Goal: Information Seeking & Learning: Check status

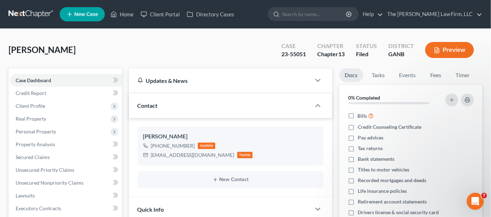
click at [29, 10] on link at bounding box center [31, 14] width 45 height 13
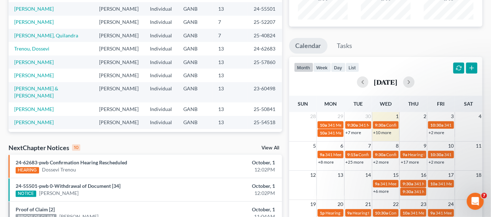
scroll to position [108, 0]
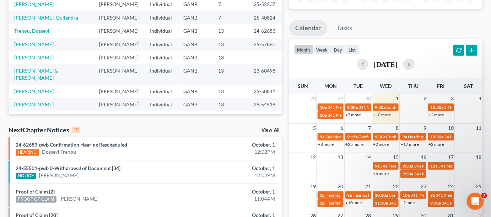
click at [354, 145] on link "+25 more" at bounding box center [354, 143] width 18 height 5
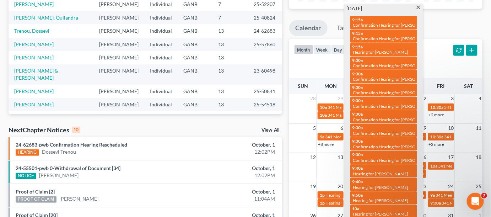
click at [451, 68] on div "[DATE]" at bounding box center [385, 64] width 183 height 11
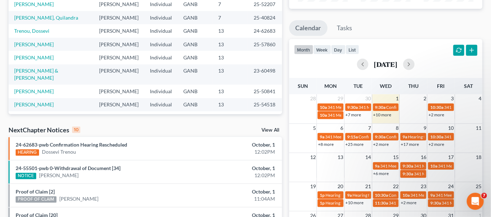
click at [385, 143] on link "+2 more" at bounding box center [381, 143] width 16 height 5
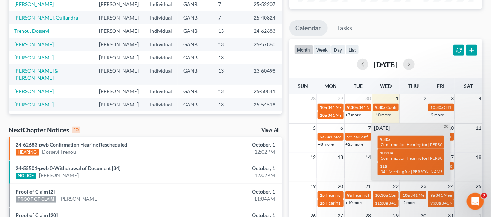
click at [396, 142] on span "Confirmation Hearing for [PERSON_NAME] & [PERSON_NAME]" at bounding box center [439, 144] width 119 height 5
select select "Days"
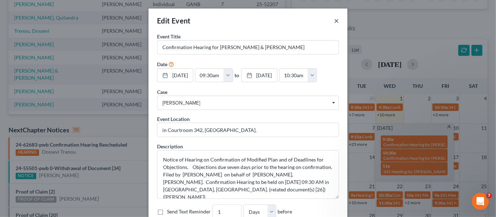
click at [334, 21] on button "×" at bounding box center [336, 20] width 5 height 9
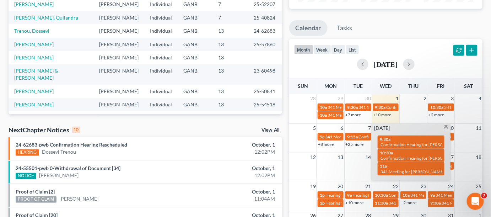
click at [417, 154] on div "10:30a Confirmation Hearing for [PERSON_NAME]" at bounding box center [411, 155] width 62 height 11
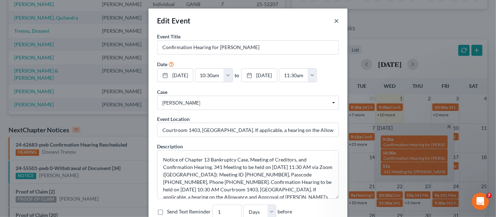
click at [334, 21] on button "×" at bounding box center [336, 20] width 5 height 9
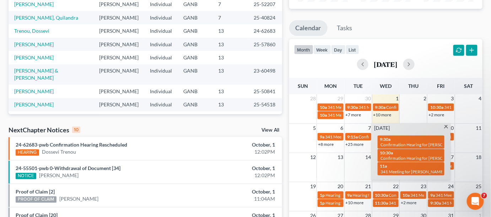
click at [448, 127] on span at bounding box center [445, 127] width 5 height 5
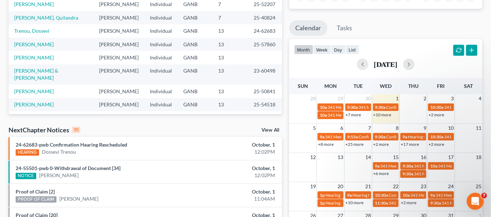
click at [439, 145] on link "+2 more" at bounding box center [436, 143] width 16 height 5
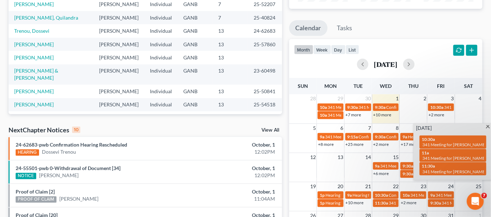
click at [410, 143] on link "+17 more" at bounding box center [410, 143] width 18 height 5
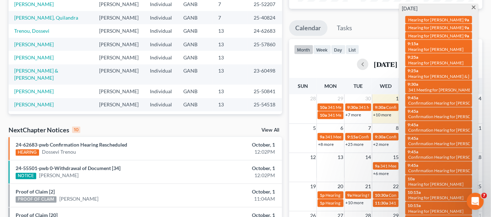
click at [451, 105] on span "Confirmation Hearing for [PERSON_NAME] & [PERSON_NAME]" at bounding box center [467, 102] width 119 height 5
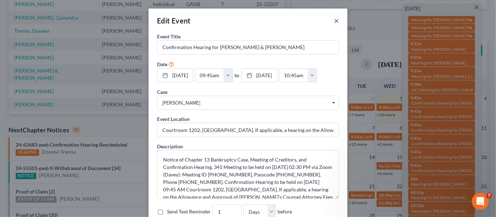
click at [335, 21] on button "×" at bounding box center [336, 20] width 5 height 9
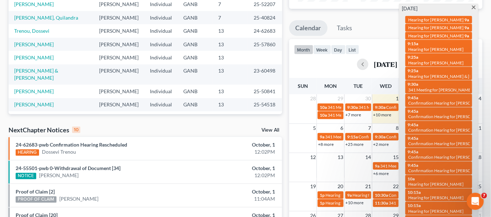
click at [443, 119] on span "Confirmation Hearing for [PERSON_NAME]" at bounding box center [448, 116] width 81 height 5
select select "Days"
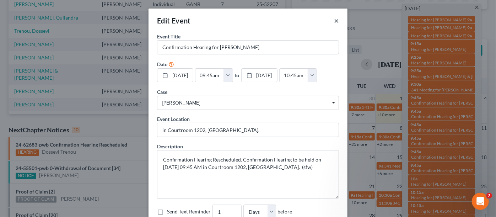
drag, startPoint x: 333, startPoint y: 21, endPoint x: 360, endPoint y: 36, distance: 31.3
click at [334, 22] on button "×" at bounding box center [336, 20] width 5 height 9
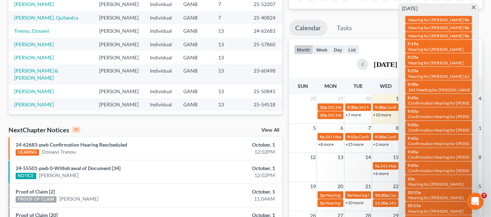
click at [454, 132] on span "Confirmation Hearing for [PERSON_NAME]" at bounding box center [448, 129] width 81 height 5
select select "Days"
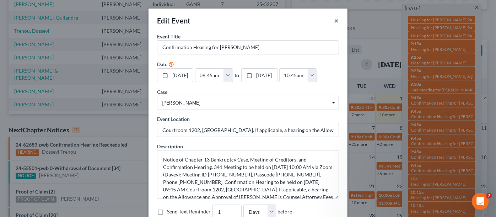
click at [334, 20] on button "×" at bounding box center [336, 20] width 5 height 9
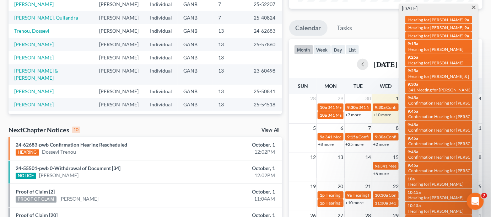
click at [427, 146] on span "Confirmation Hearing for [PERSON_NAME]" at bounding box center [448, 143] width 81 height 5
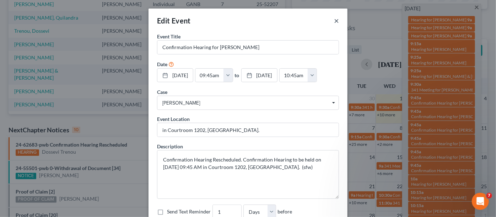
click at [334, 21] on button "×" at bounding box center [336, 20] width 5 height 9
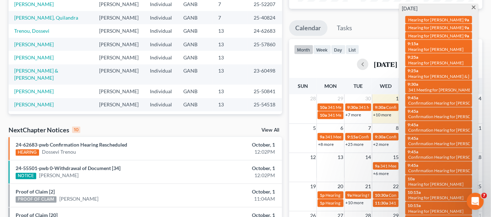
click at [435, 172] on div "9:45a Confirmation Hearing for [PERSON_NAME]" at bounding box center [438, 167] width 62 height 11
select select "Days"
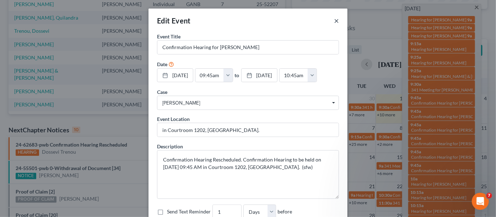
click at [334, 20] on button "×" at bounding box center [336, 20] width 5 height 9
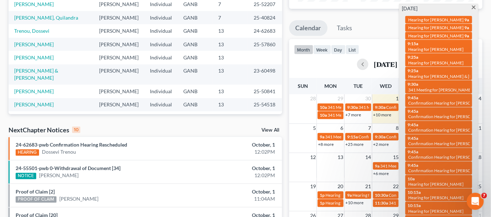
click at [429, 146] on span "Confirmation Hearing for [PERSON_NAME]" at bounding box center [448, 143] width 81 height 5
select select "Days"
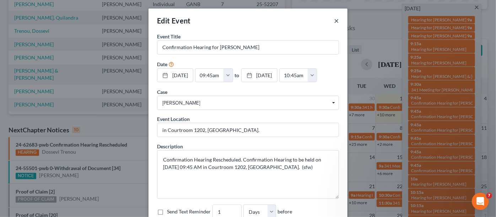
click at [334, 22] on button "×" at bounding box center [336, 20] width 5 height 9
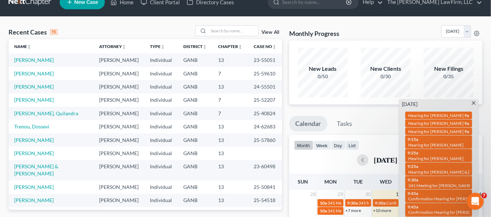
scroll to position [0, 0]
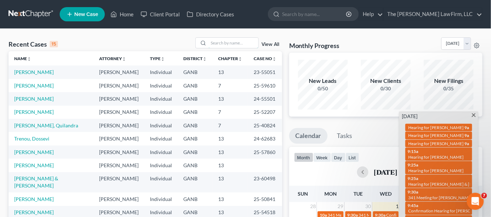
drag, startPoint x: 220, startPoint y: 42, endPoint x: 232, endPoint y: 36, distance: 12.6
click at [222, 41] on input "search" at bounding box center [233, 43] width 50 height 10
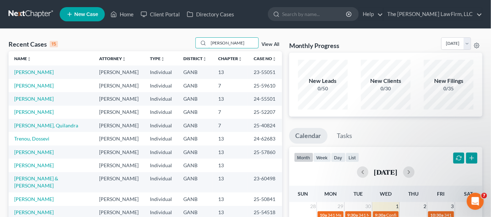
type input "[PERSON_NAME]"
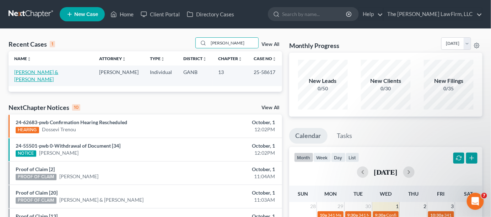
click at [40, 72] on link "[PERSON_NAME] & [PERSON_NAME]" at bounding box center [36, 75] width 44 height 13
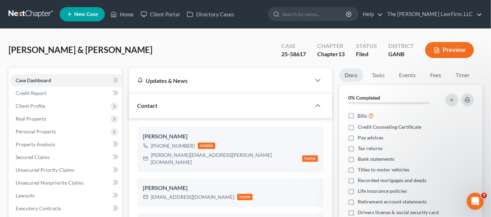
scroll to position [161, 0]
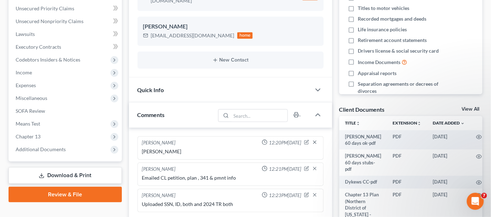
click at [37, 149] on span "Additional Documents" at bounding box center [41, 149] width 50 height 6
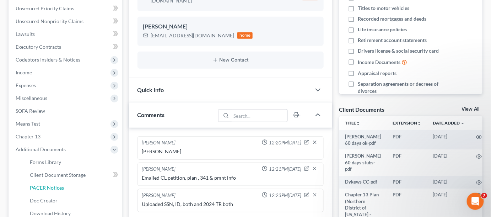
click at [43, 190] on link "PACER Notices" at bounding box center [73, 187] width 98 height 13
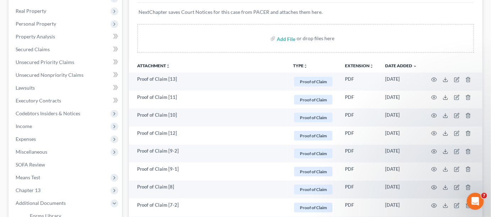
scroll to position [323, 0]
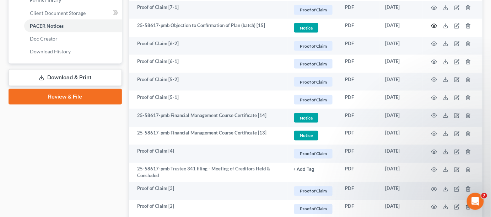
click at [435, 24] on icon "button" at bounding box center [434, 26] width 6 height 6
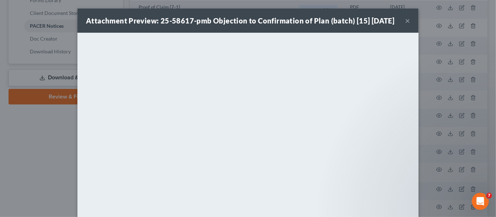
click at [32, 164] on div "Attachment Preview: 25-58617-pmb Objection to Confirmation of Plan (batch) [15]…" at bounding box center [248, 108] width 496 height 217
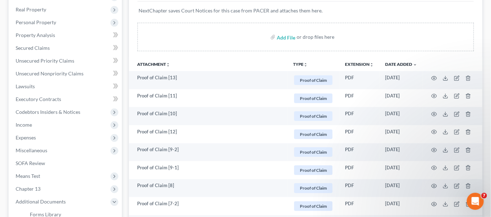
scroll to position [0, 0]
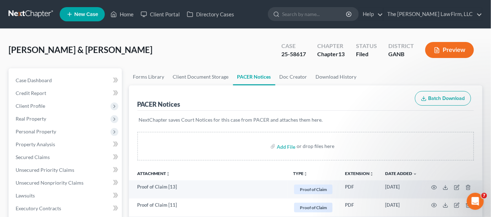
click at [331, 18] on input "search" at bounding box center [314, 13] width 65 height 13
type input "[PERSON_NAME]"
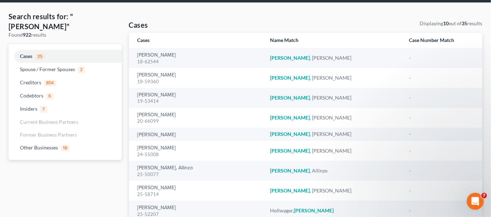
scroll to position [54, 0]
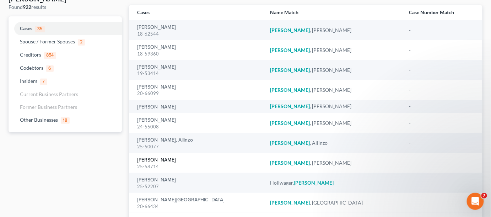
click at [156, 158] on link "[PERSON_NAME]" at bounding box center [156, 159] width 39 height 5
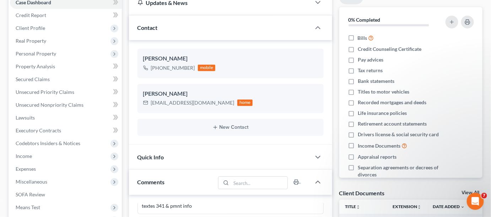
scroll to position [161, 0]
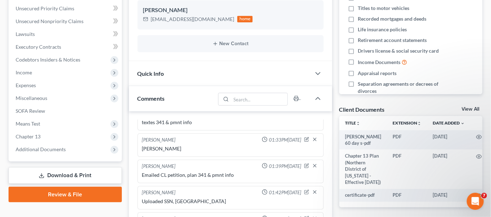
click at [44, 147] on span "Additional Documents" at bounding box center [41, 149] width 50 height 6
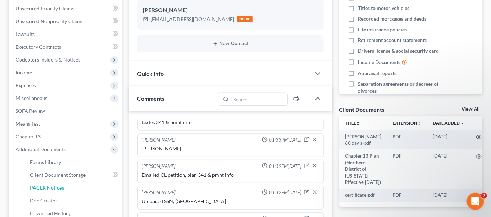
click at [37, 186] on span "PACER Notices" at bounding box center [47, 187] width 34 height 6
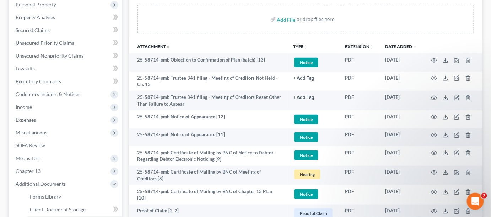
scroll to position [108, 0]
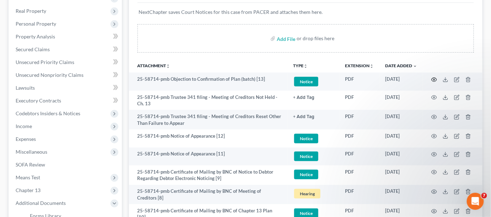
click at [434, 80] on icon "button" at bounding box center [434, 80] width 6 height 6
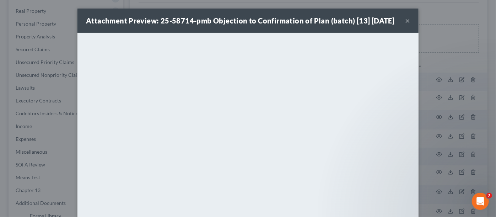
click at [447, 63] on div "Attachment Preview: 25-58714-pmb Objection to Confirmation of Plan (batch) [13]…" at bounding box center [248, 108] width 496 height 217
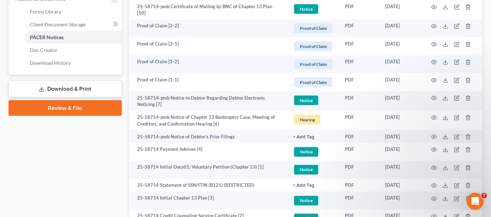
scroll to position [323, 0]
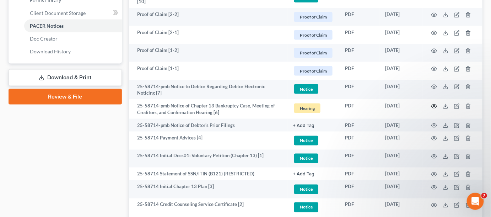
click at [433, 103] on icon "button" at bounding box center [434, 106] width 6 height 6
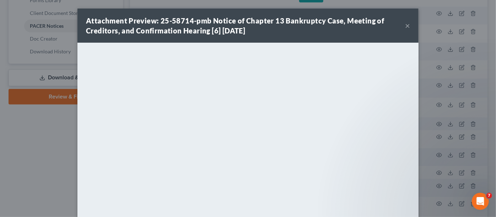
click at [30, 172] on div "Attachment Preview: 25-58714-pmb Notice of Chapter 13 Bankruptcy Case, Meeting …" at bounding box center [248, 108] width 496 height 217
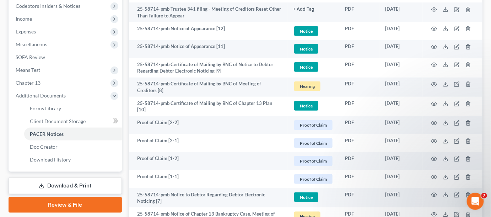
scroll to position [161, 0]
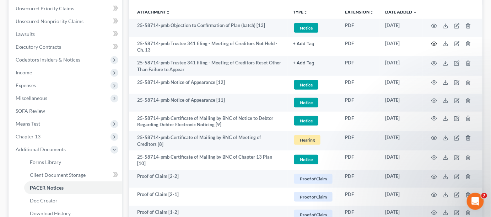
click at [435, 44] on icon "button" at bounding box center [434, 44] width 6 height 6
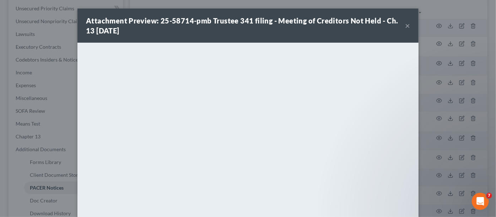
click at [436, 85] on div "Attachment Preview: 25-58714-pmb Trustee 341 filing - Meeting of Creditors Not …" at bounding box center [248, 108] width 496 height 217
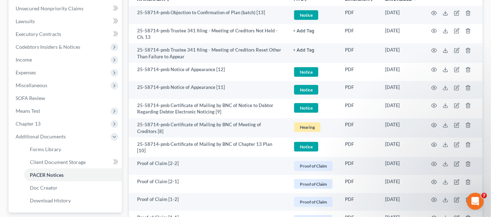
scroll to position [375, 0]
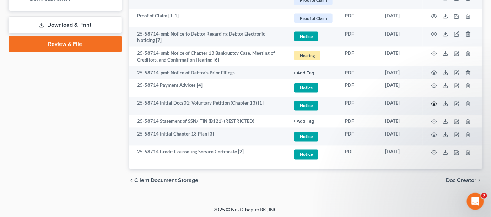
click at [435, 103] on circle "button" at bounding box center [433, 103] width 1 height 1
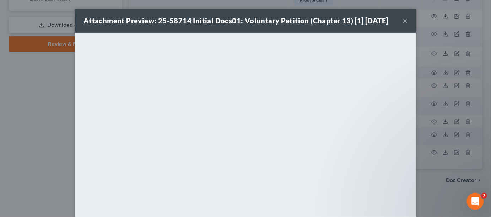
scroll to position [374, 0]
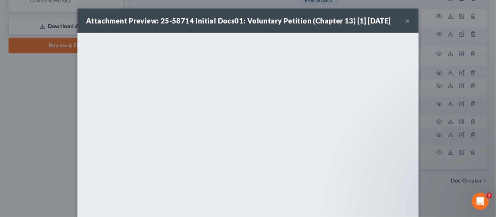
click at [49, 126] on div "Attachment Preview: 25-58714 Initial Docs01: Voluntary Petition (Chapter 13) [1…" at bounding box center [248, 108] width 496 height 217
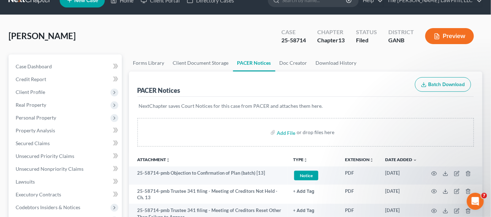
scroll to position [0, 0]
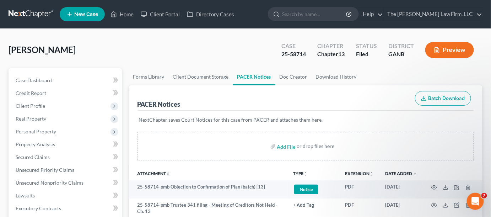
click at [318, 12] on input "search" at bounding box center [314, 13] width 65 height 13
type input "[PERSON_NAME]"
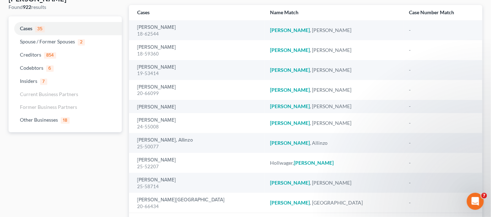
scroll to position [100, 0]
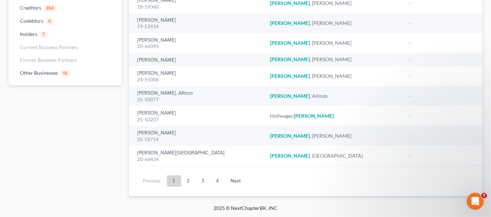
click at [189, 183] on link "2" at bounding box center [188, 180] width 14 height 11
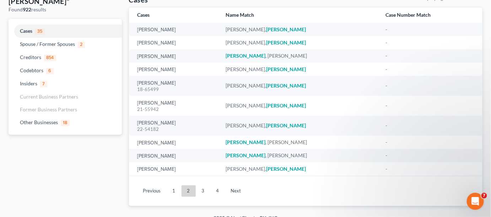
scroll to position [61, 0]
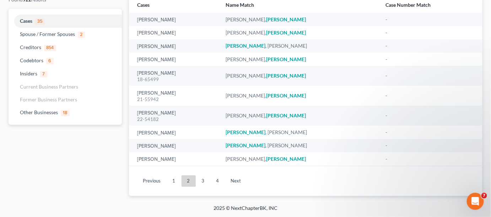
click at [198, 182] on link "3" at bounding box center [203, 180] width 14 height 11
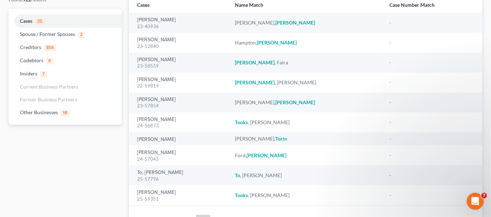
scroll to position [100, 0]
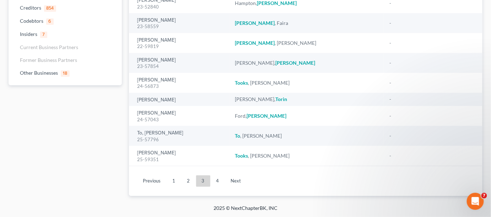
click at [219, 182] on link "4" at bounding box center [218, 180] width 14 height 11
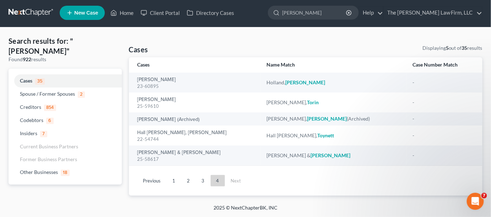
scroll to position [1, 0]
drag, startPoint x: 311, startPoint y: 12, endPoint x: 292, endPoint y: 10, distance: 20.0
click at [292, 11] on div "[PERSON_NAME]" at bounding box center [313, 13] width 91 height 14
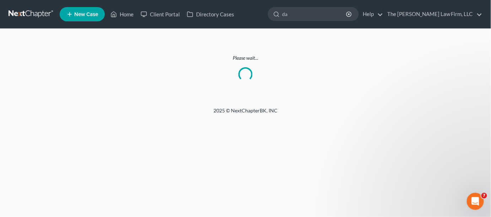
scroll to position [0, 0]
type input "[PERSON_NAME]"
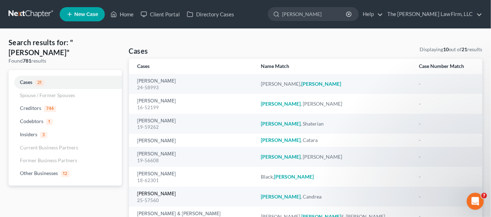
click at [157, 195] on link "[PERSON_NAME]" at bounding box center [156, 193] width 39 height 5
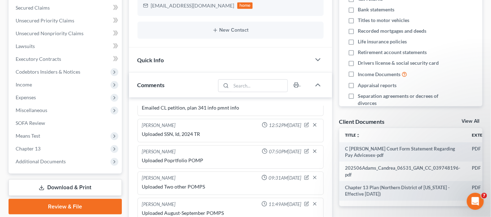
scroll to position [161, 0]
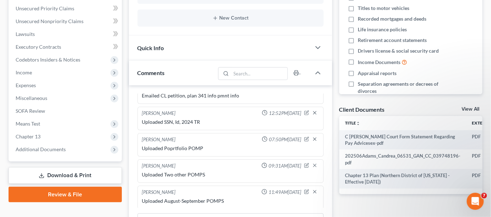
click at [50, 147] on span "Additional Documents" at bounding box center [41, 149] width 50 height 6
